Goal: Information Seeking & Learning: Get advice/opinions

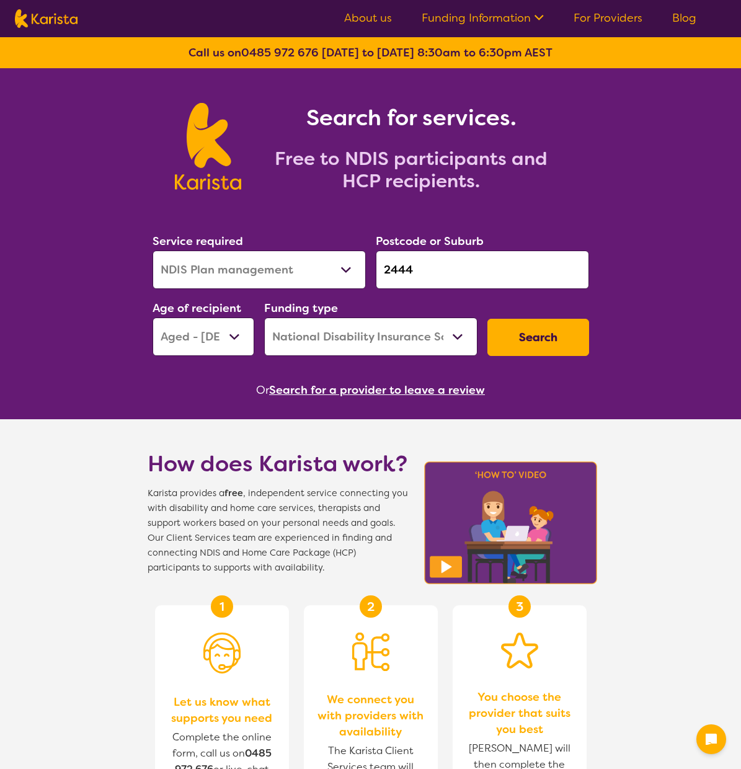
select select "NDIS Plan management"
select select "AG"
select select "NDIS"
click at [523, 341] on button "Search" at bounding box center [538, 337] width 102 height 37
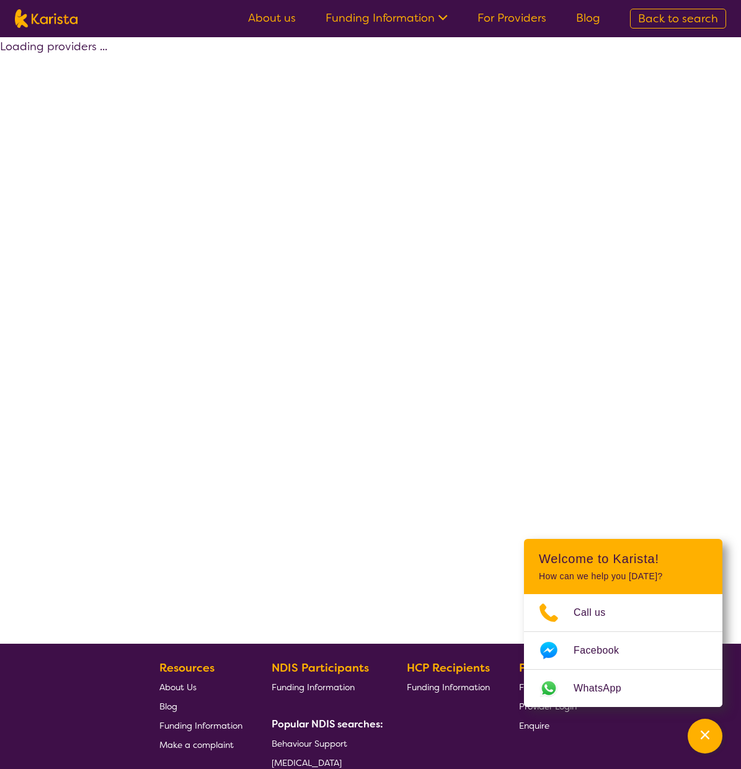
select select "by_score"
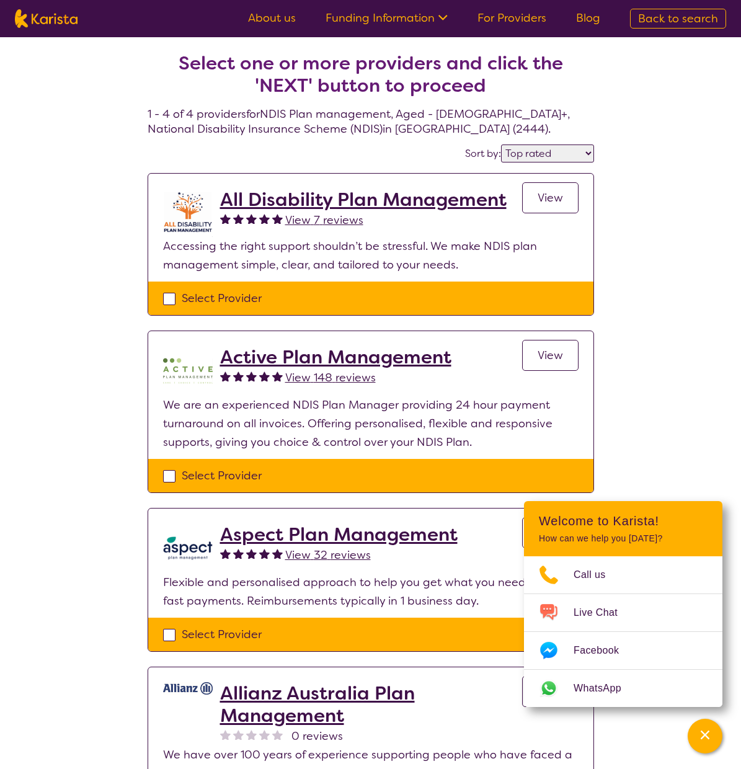
click at [324, 222] on span "View 7 reviews" at bounding box center [324, 220] width 78 height 15
